Goal: Task Accomplishment & Management: Use online tool/utility

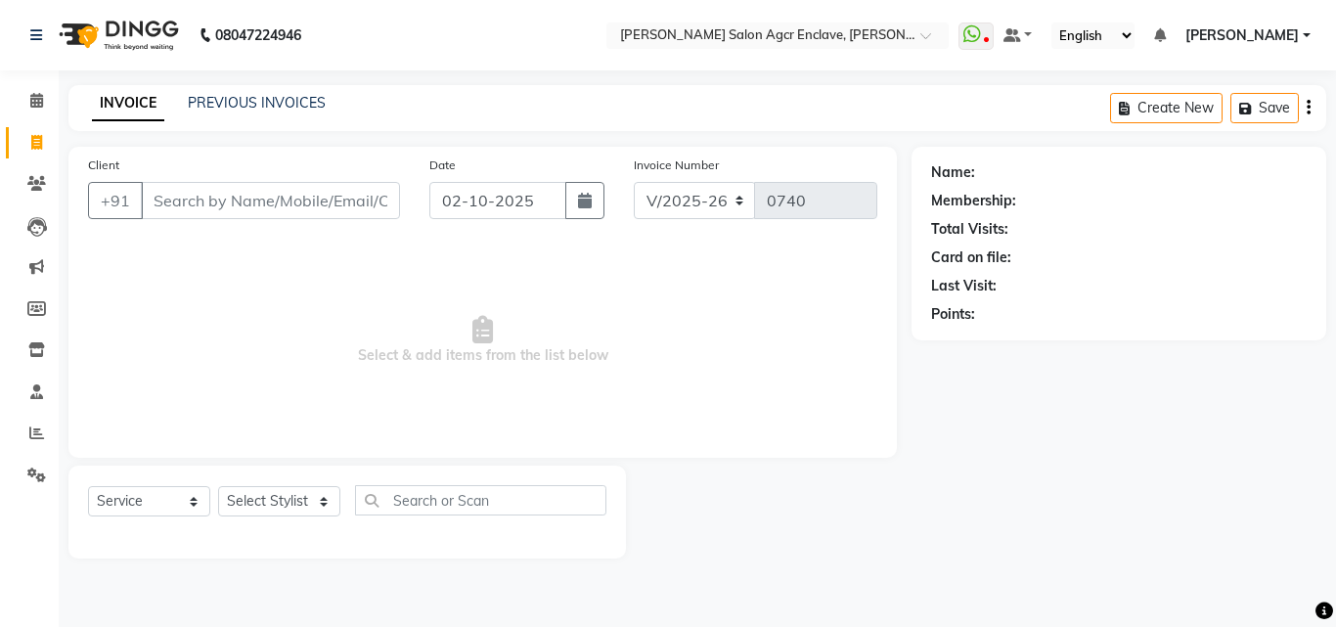
select select "8560"
select select "service"
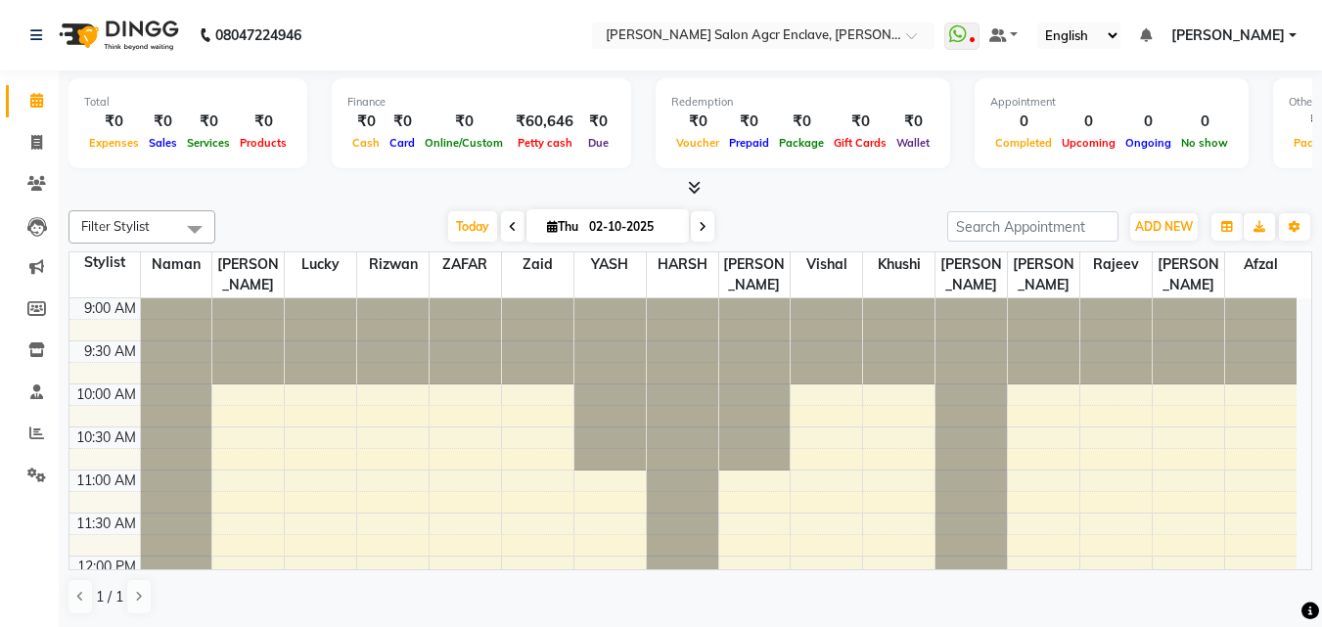
select select "service"
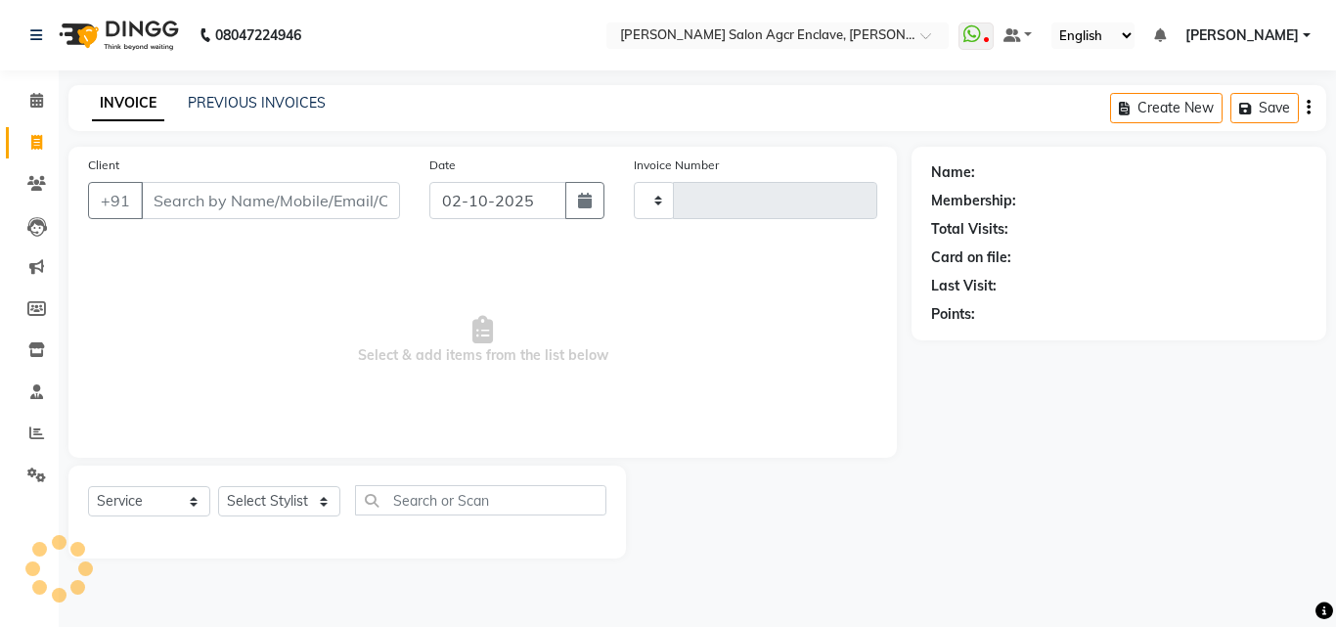
type input "0740"
select select "8560"
